Goal: Transaction & Acquisition: Purchase product/service

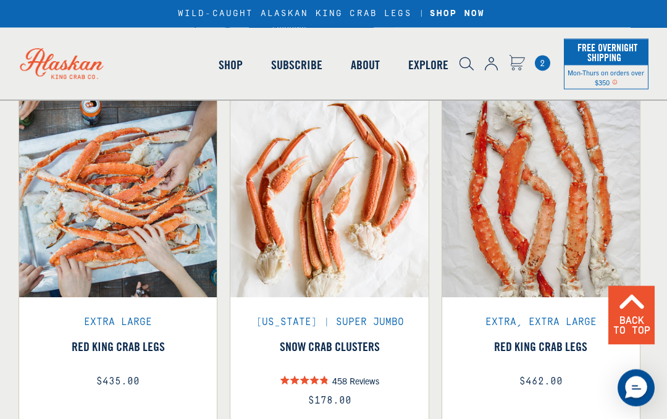
scroll to position [838, 0]
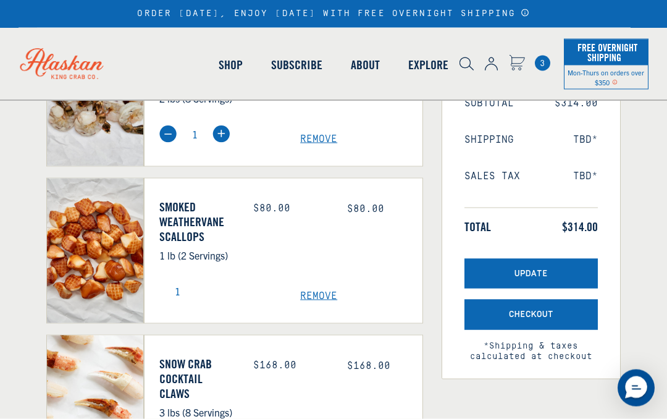
scroll to position [215, 0]
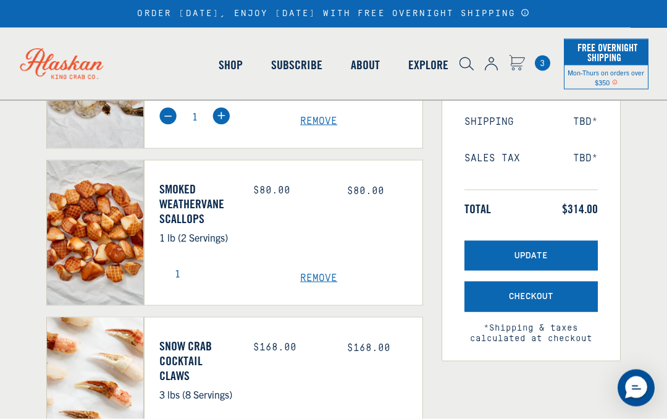
click at [525, 301] on button "Checkout" at bounding box center [530, 297] width 133 height 30
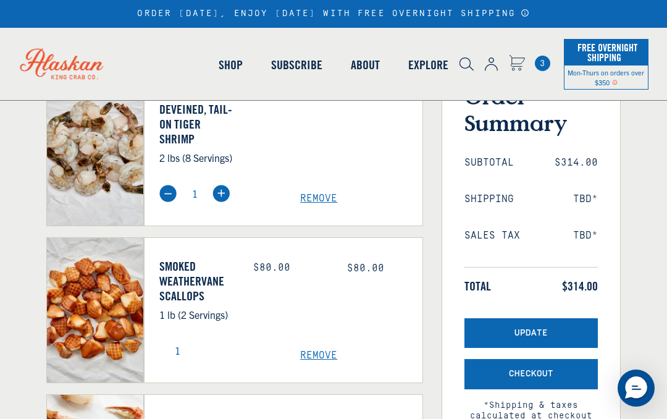
scroll to position [139, 0]
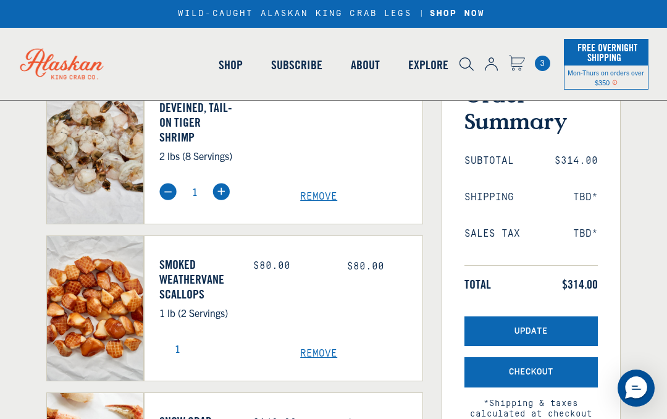
click at [535, 371] on span "Checkout" at bounding box center [531, 372] width 44 height 10
